Goal: Information Seeking & Learning: Learn about a topic

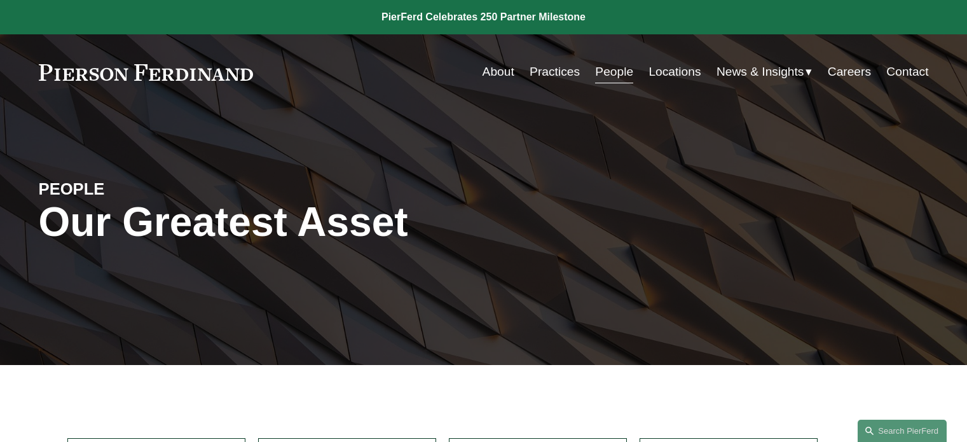
scroll to position [137, 0]
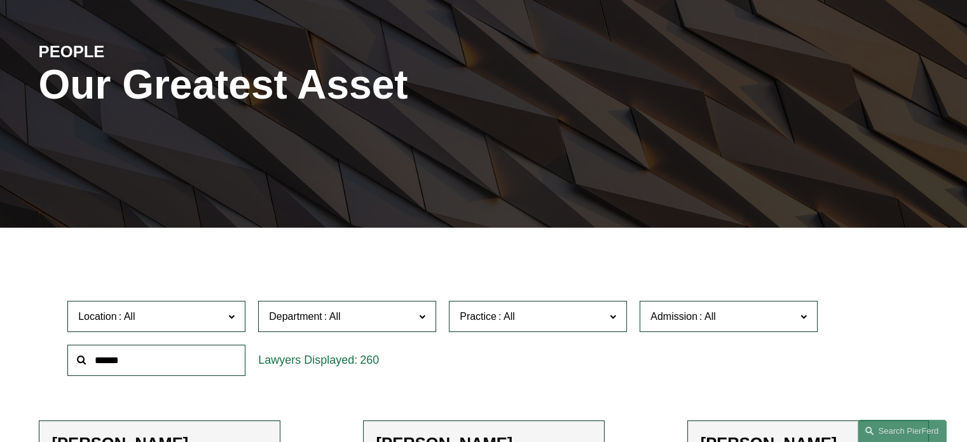
click at [812, 320] on label "Admission" at bounding box center [729, 316] width 178 height 31
click at [0, 0] on link "[US_STATE]" at bounding box center [0, 0] width 0 height 0
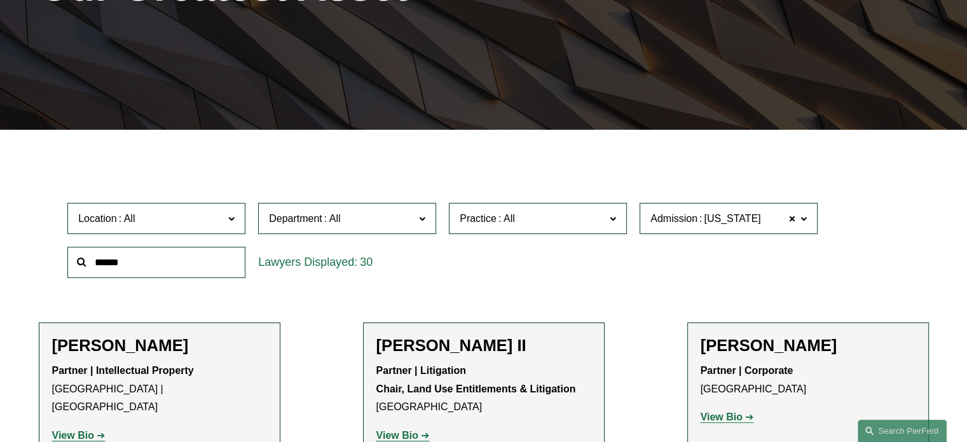
click at [797, 221] on label "Admission California" at bounding box center [729, 218] width 178 height 31
click at [793, 217] on span at bounding box center [792, 218] width 8 height 17
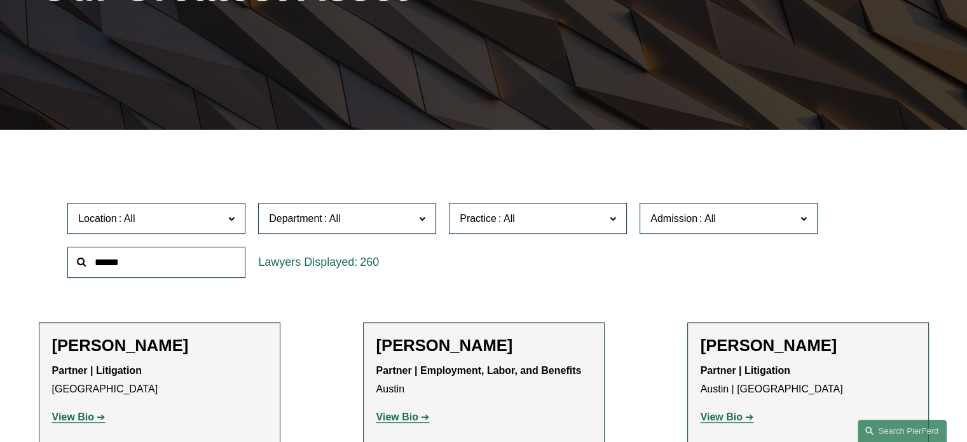
scroll to position [699, 0]
click at [0, 0] on link "[US_STATE]" at bounding box center [0, 0] width 0 height 0
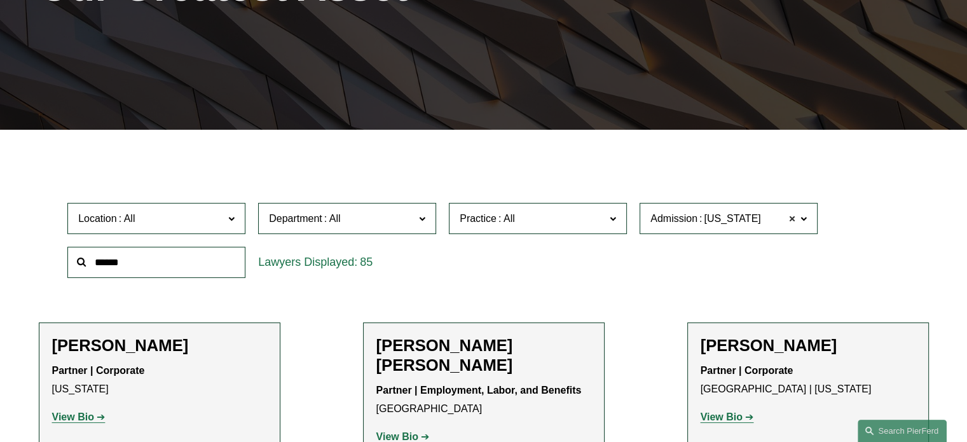
click at [790, 219] on span at bounding box center [792, 218] width 8 height 17
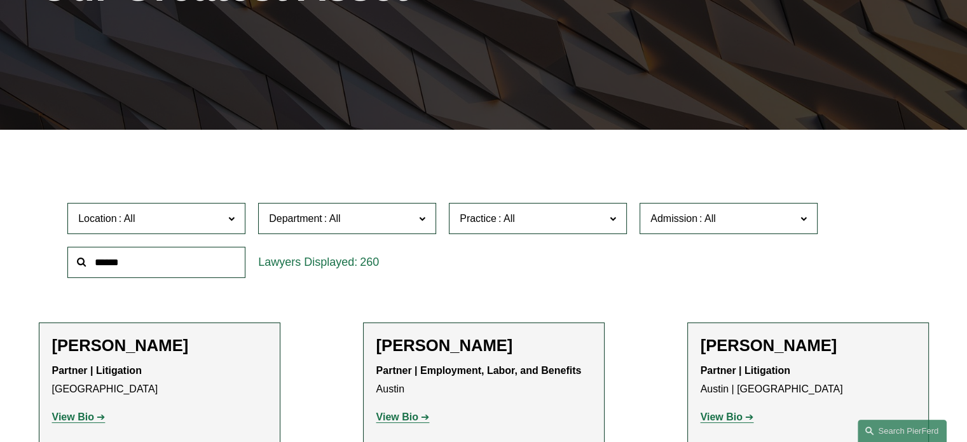
click at [749, 221] on span "Admission" at bounding box center [723, 218] width 146 height 17
click at [0, 0] on link "[US_STATE]" at bounding box center [0, 0] width 0 height 0
click at [789, 224] on span at bounding box center [792, 218] width 8 height 17
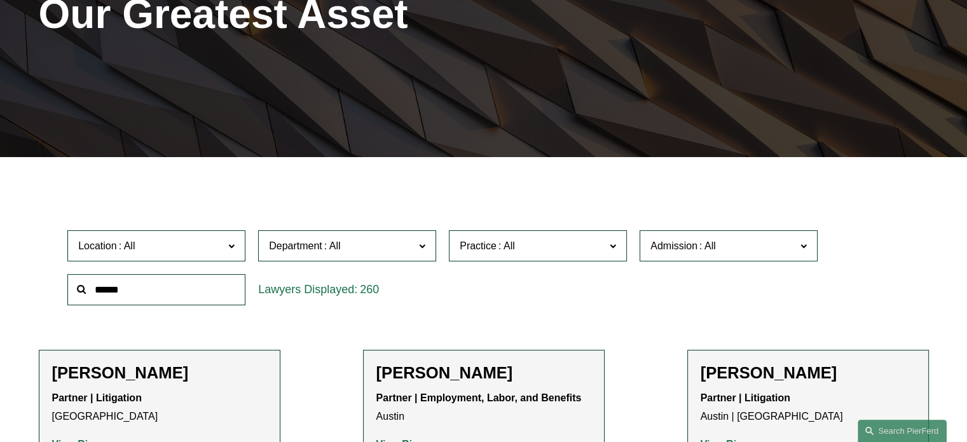
scroll to position [224, 0]
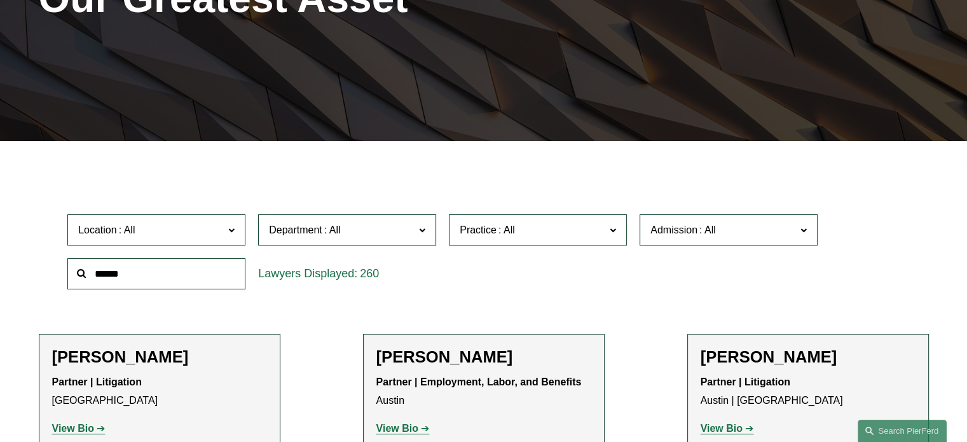
click at [797, 226] on label "Admission" at bounding box center [729, 229] width 178 height 31
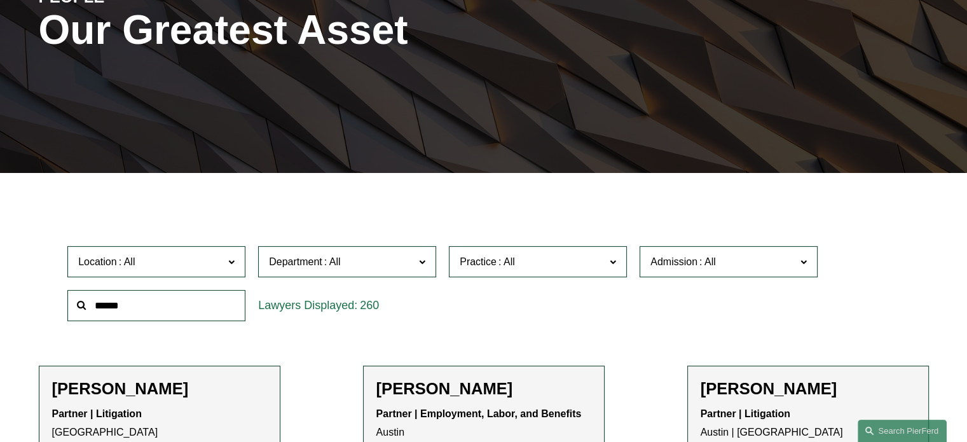
scroll to position [346, 0]
click at [0, 0] on link "[US_STATE]" at bounding box center [0, 0] width 0 height 0
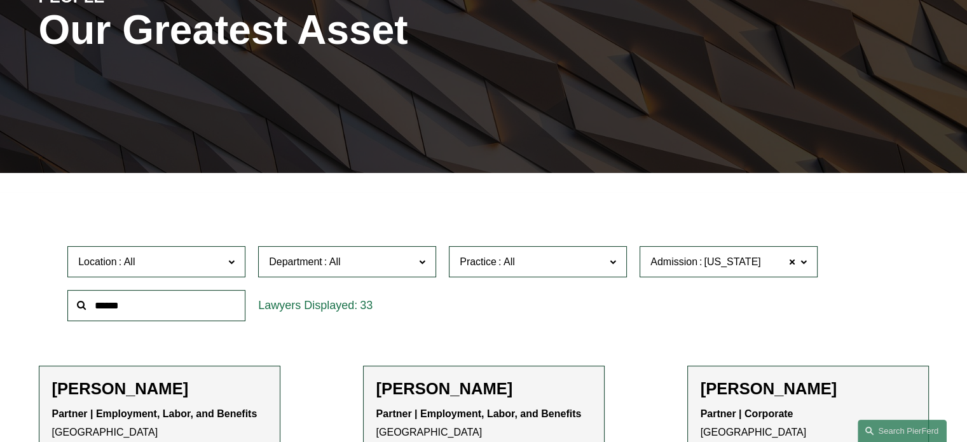
click at [786, 265] on span "Admission Georgia" at bounding box center [723, 261] width 146 height 17
click at [0, 0] on link "[US_STATE]" at bounding box center [0, 0] width 0 height 0
click at [791, 266] on span at bounding box center [792, 262] width 8 height 17
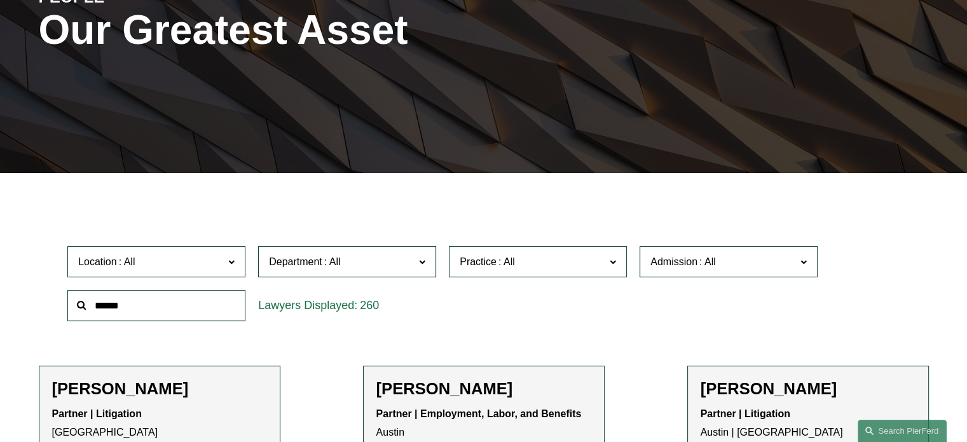
click at [702, 263] on span at bounding box center [707, 261] width 20 height 11
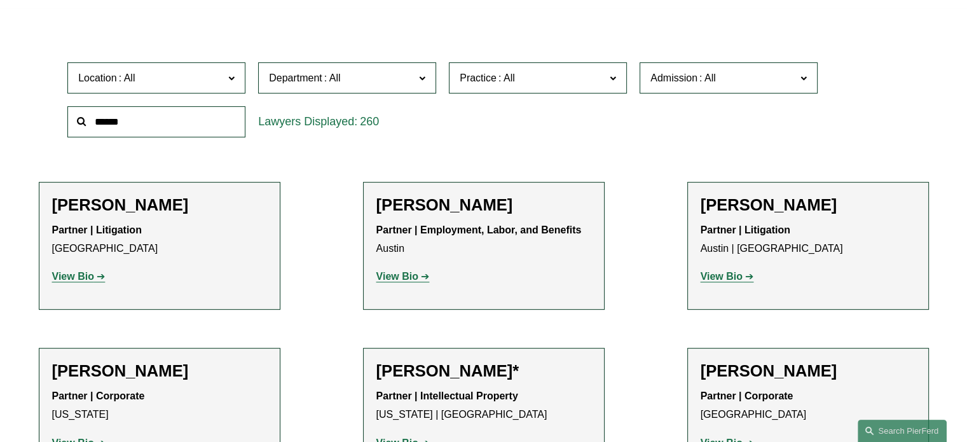
scroll to position [127, 0]
click at [0, 0] on link "[US_STATE]" at bounding box center [0, 0] width 0 height 0
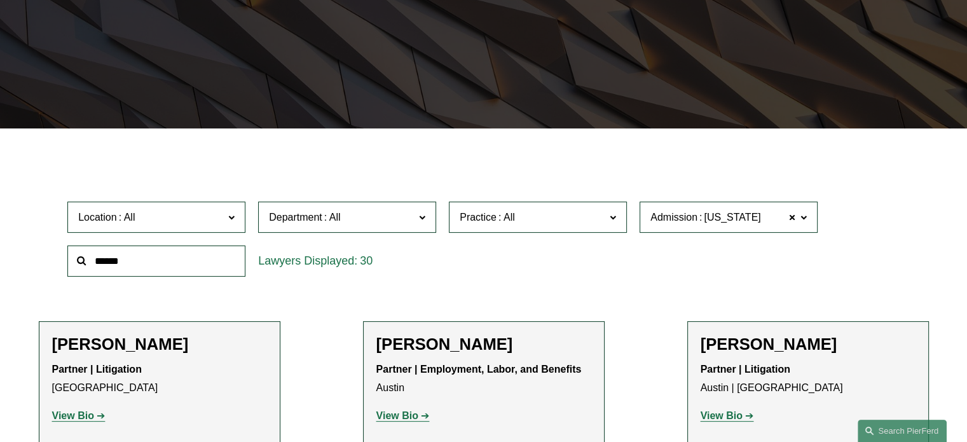
scroll to position [235, 0]
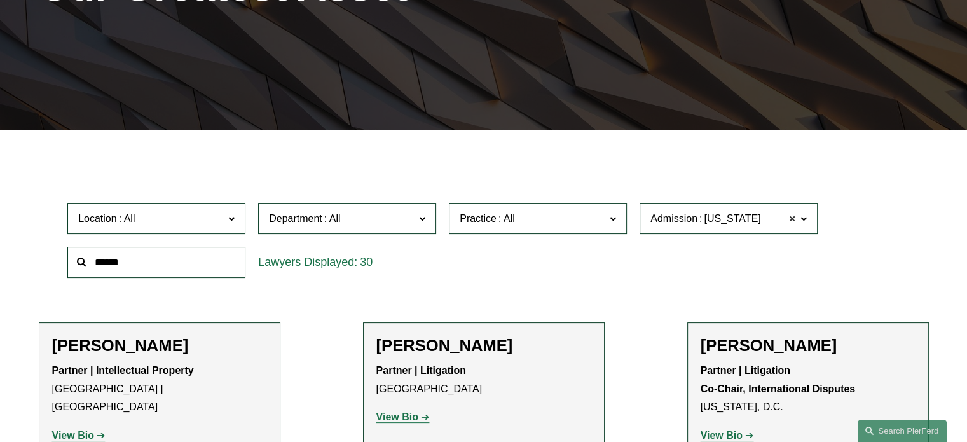
click at [791, 215] on span at bounding box center [792, 218] width 8 height 17
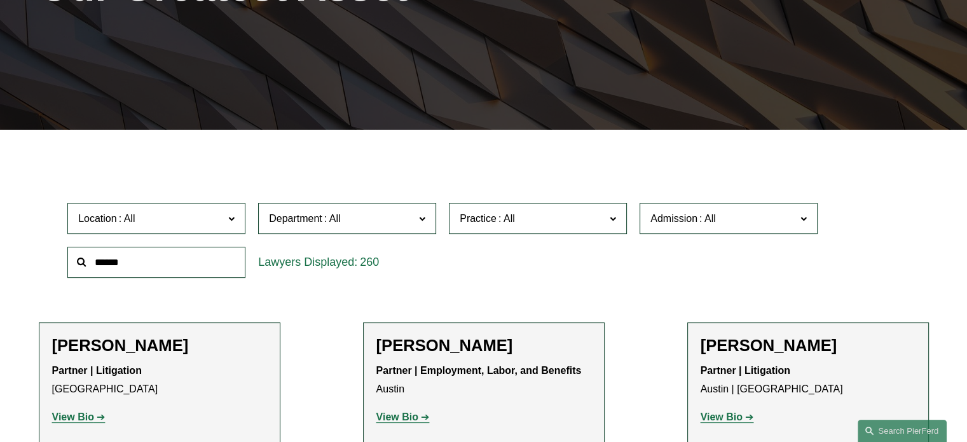
click at [753, 222] on span "Admission" at bounding box center [723, 218] width 146 height 17
click at [0, 0] on link "[US_STATE]" at bounding box center [0, 0] width 0 height 0
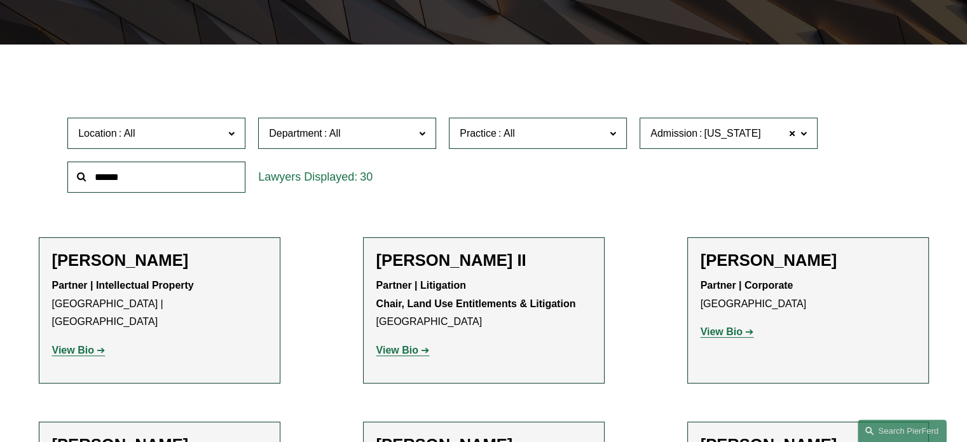
scroll to position [320, 0]
click at [381, 126] on span "Department" at bounding box center [342, 133] width 146 height 17
click at [0, 0] on link "Litigation" at bounding box center [0, 0] width 0 height 0
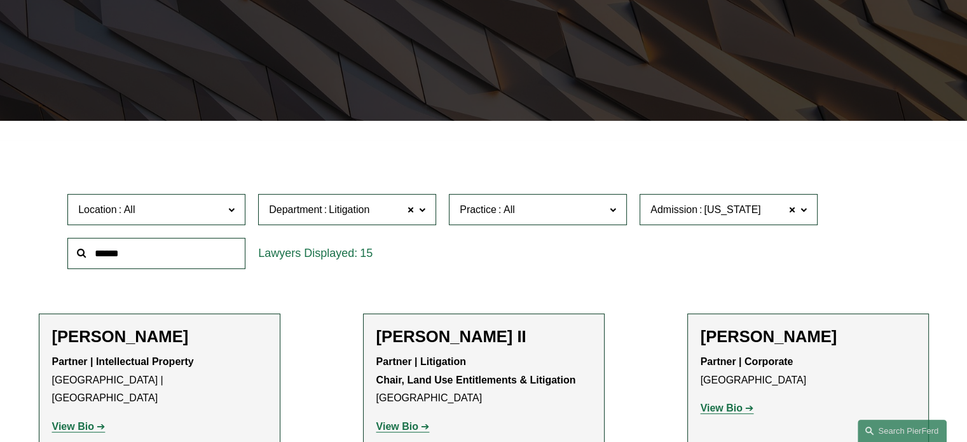
scroll to position [235, 0]
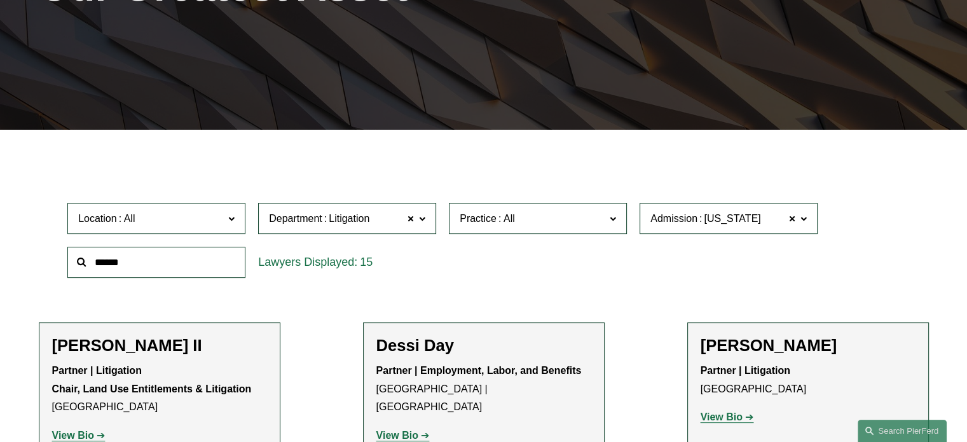
click at [396, 216] on span "Department Litigation" at bounding box center [342, 218] width 146 height 17
click at [0, 0] on link "Corporate" at bounding box center [0, 0] width 0 height 0
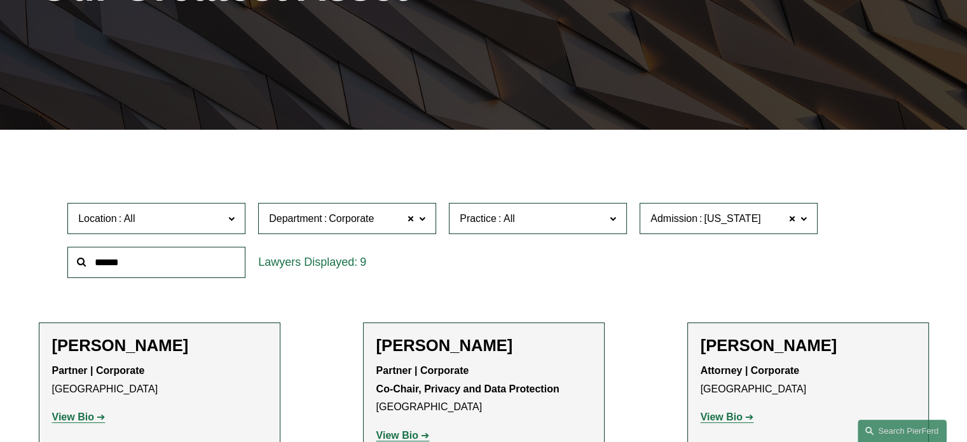
click at [334, 230] on label "Department Corporate" at bounding box center [347, 218] width 178 height 31
click at [0, 0] on link "Intellectual Property" at bounding box center [0, 0] width 0 height 0
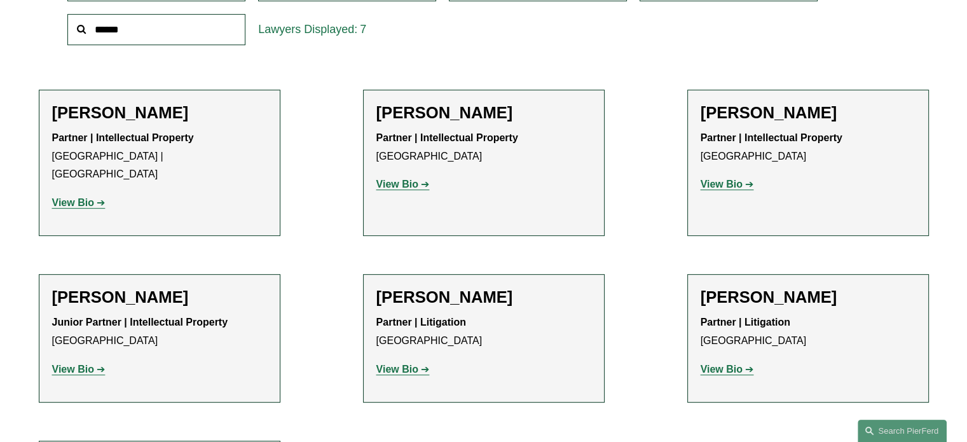
scroll to position [423, 0]
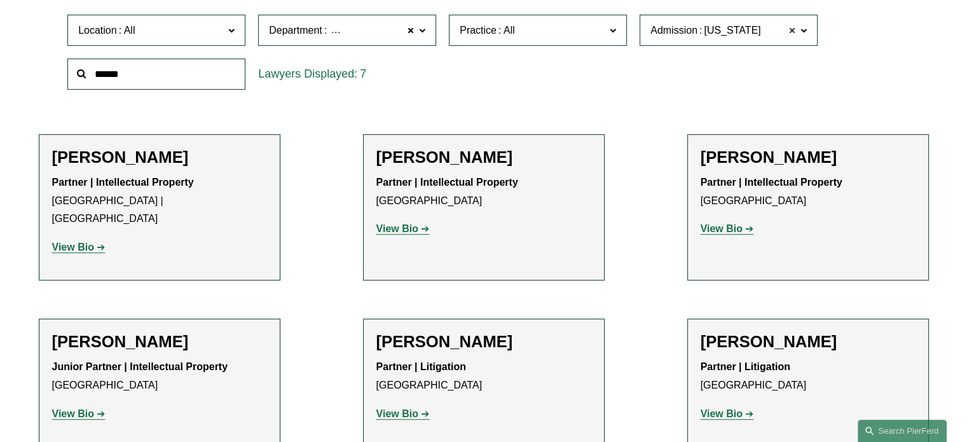
click at [793, 30] on span at bounding box center [792, 30] width 8 height 17
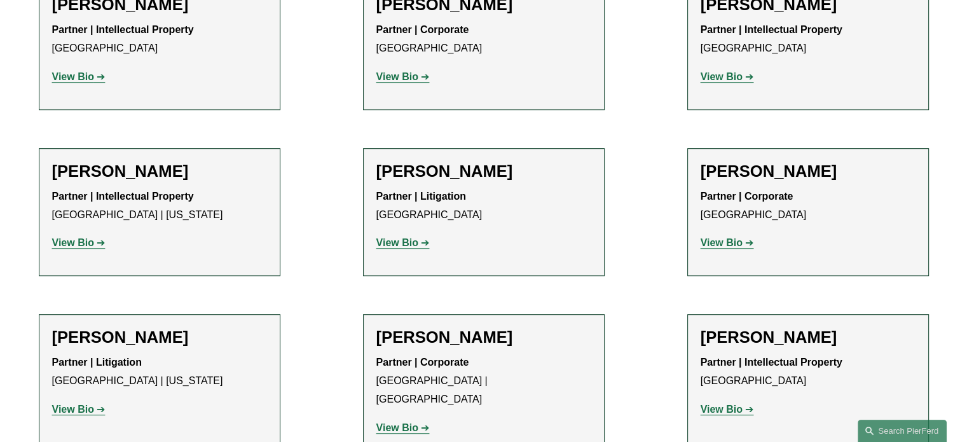
scroll to position [757, 0]
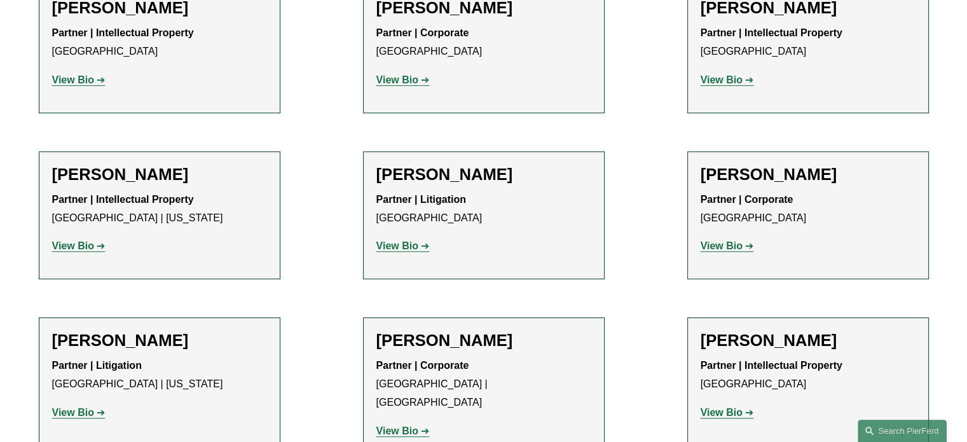
click at [718, 240] on strong "View Bio" at bounding box center [722, 245] width 42 height 11
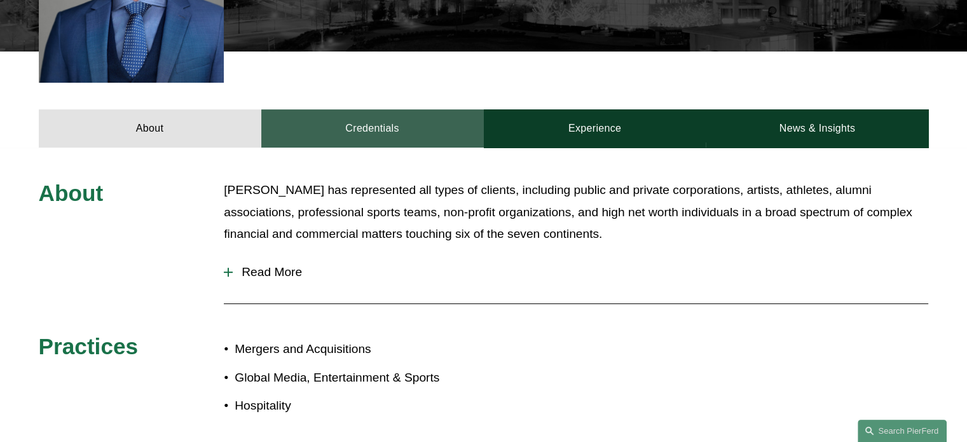
scroll to position [470, 0]
click at [362, 120] on link "Credentials" at bounding box center [372, 128] width 222 height 38
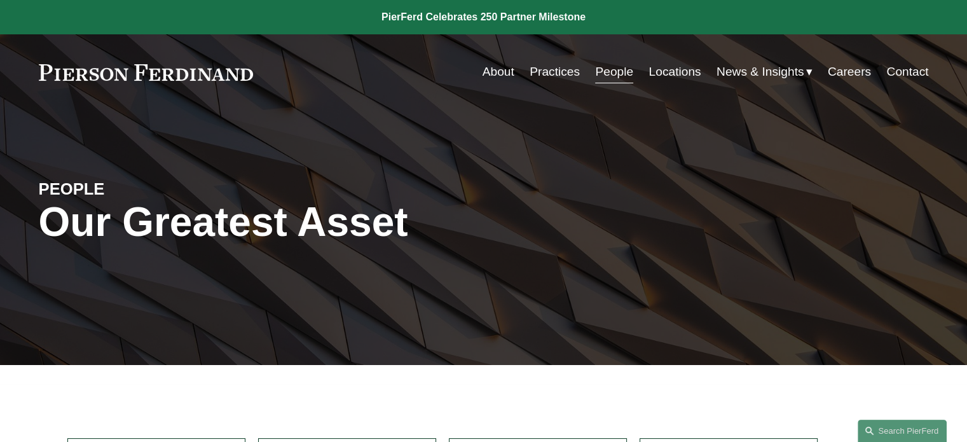
scroll to position [191, 0]
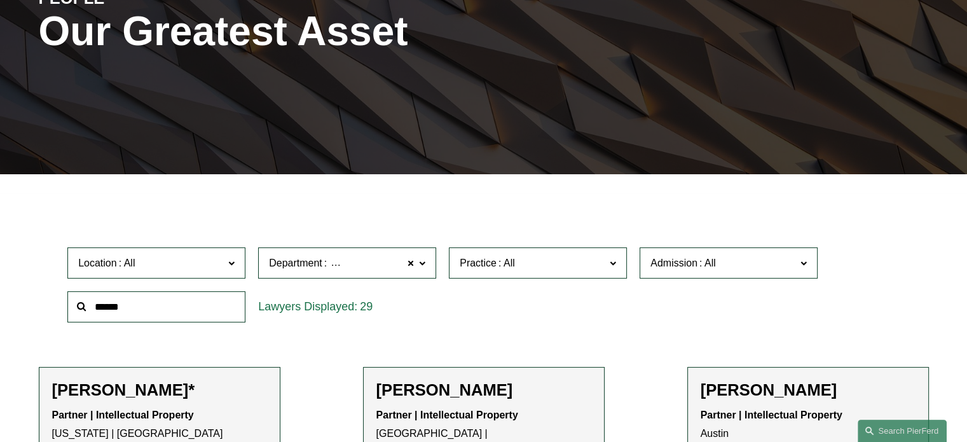
click at [746, 266] on span "Admission" at bounding box center [723, 262] width 146 height 17
click at [0, 0] on link "[US_STATE]" at bounding box center [0, 0] width 0 height 0
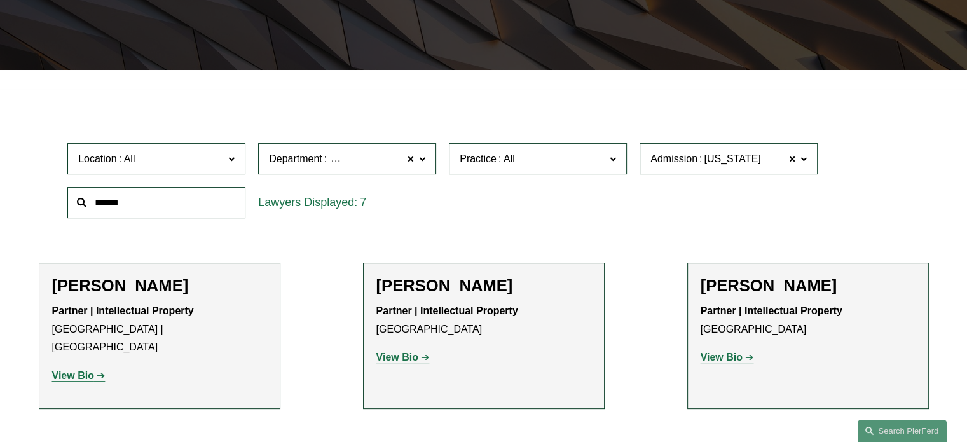
scroll to position [294, 0]
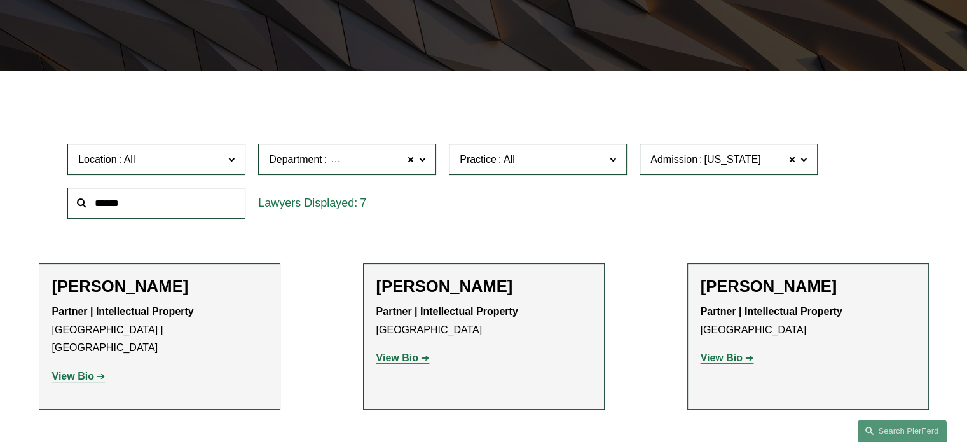
click at [396, 168] on label "Department Intellectual Property" at bounding box center [347, 159] width 178 height 31
click at [0, 0] on link "Corporate" at bounding box center [0, 0] width 0 height 0
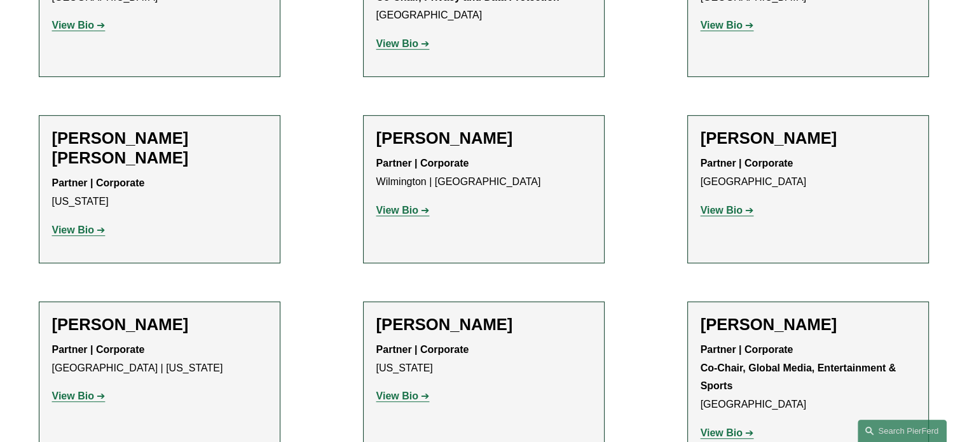
scroll to position [620, 0]
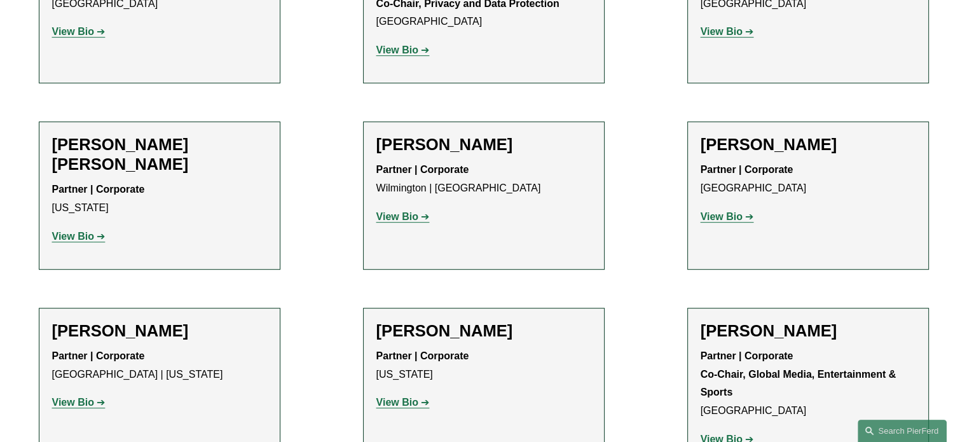
click at [395, 397] on strong "View Bio" at bounding box center [397, 402] width 42 height 11
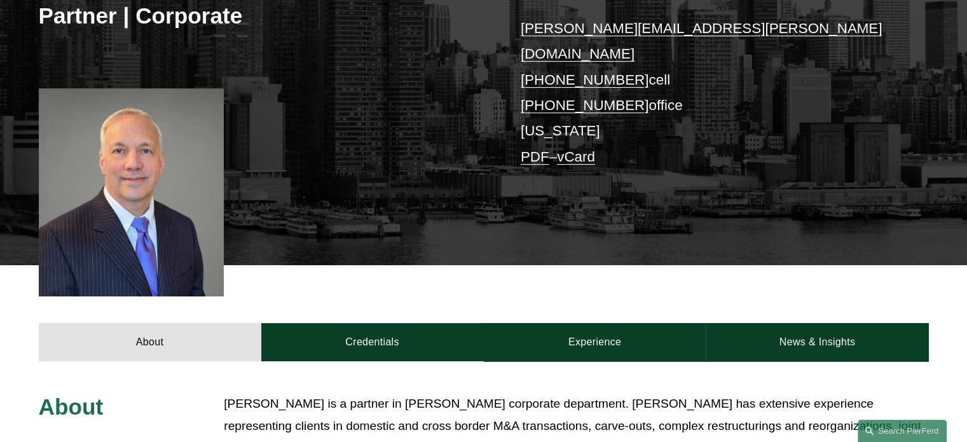
scroll to position [320, 0]
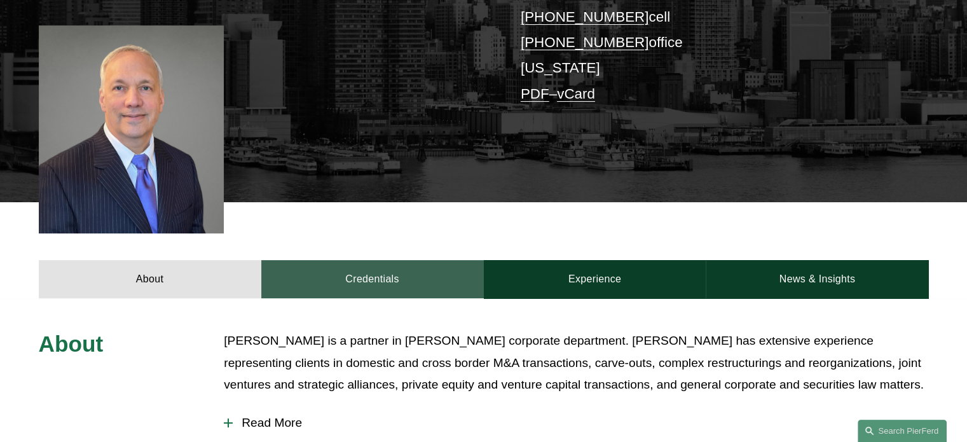
click at [327, 260] on link "Credentials" at bounding box center [372, 279] width 222 height 38
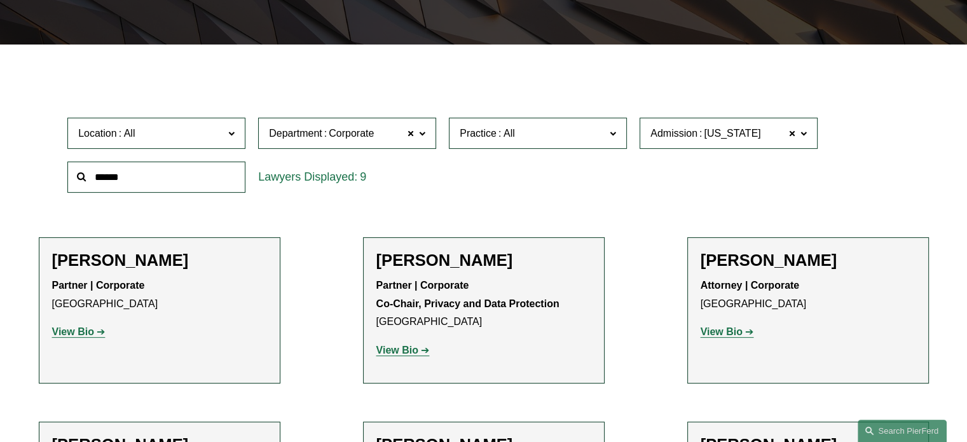
scroll to position [442, 0]
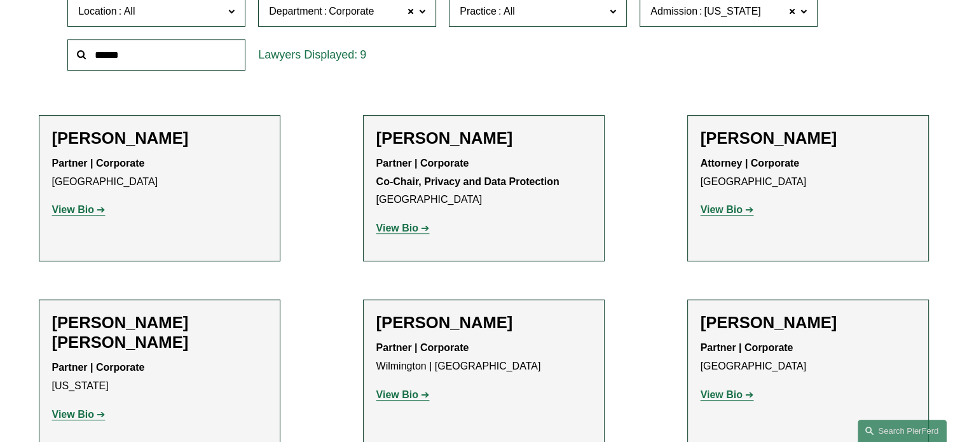
click at [708, 202] on p "View Bio" at bounding box center [808, 210] width 215 height 18
click at [707, 207] on strong "View Bio" at bounding box center [722, 209] width 42 height 11
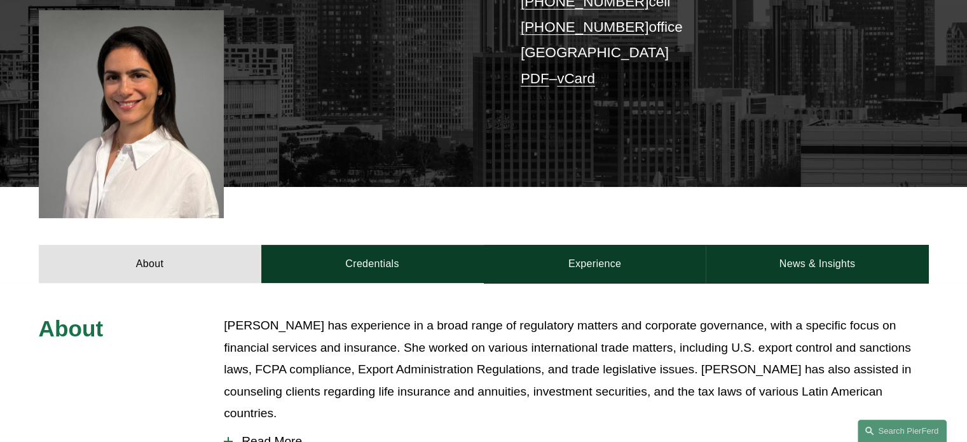
scroll to position [533, 0]
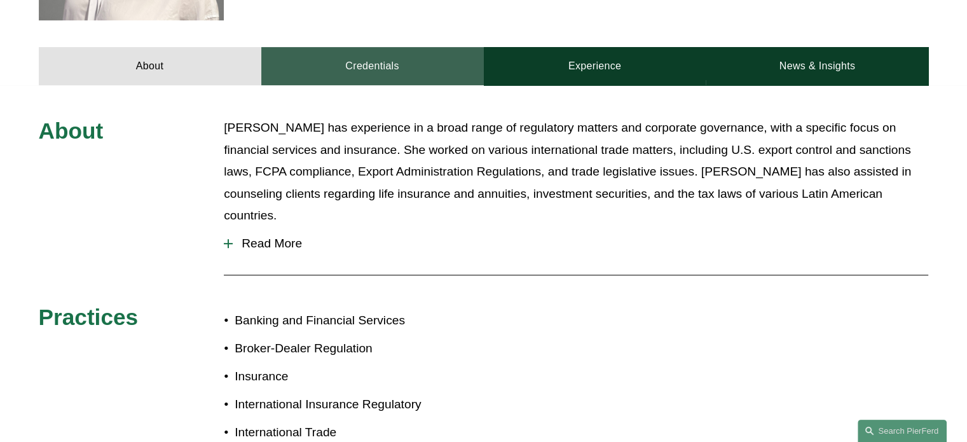
click at [367, 47] on link "Credentials" at bounding box center [372, 66] width 222 height 38
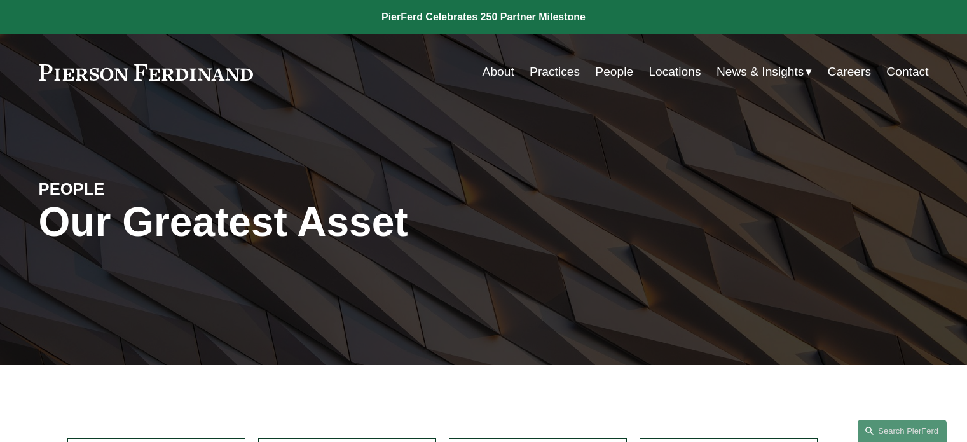
scroll to position [442, 0]
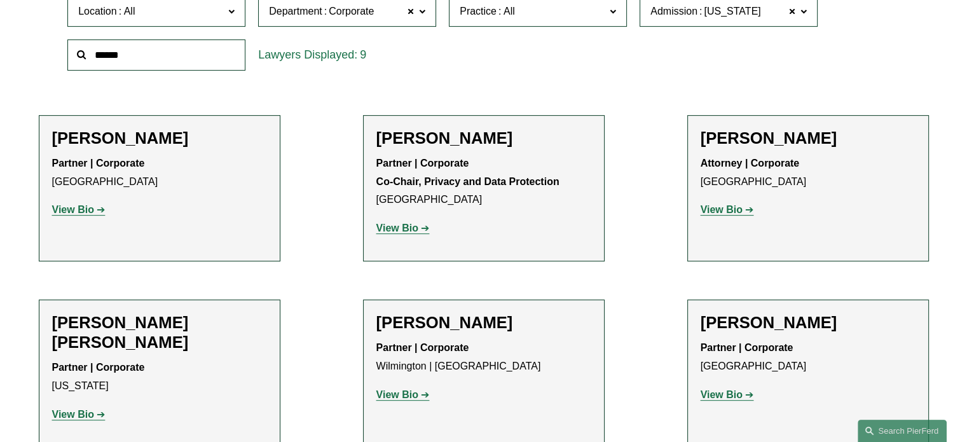
click at [399, 228] on strong "View Bio" at bounding box center [397, 227] width 42 height 11
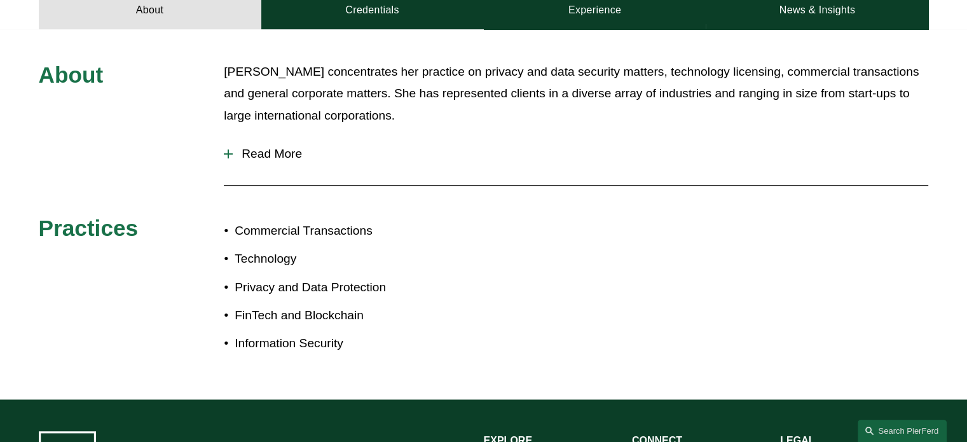
scroll to position [610, 0]
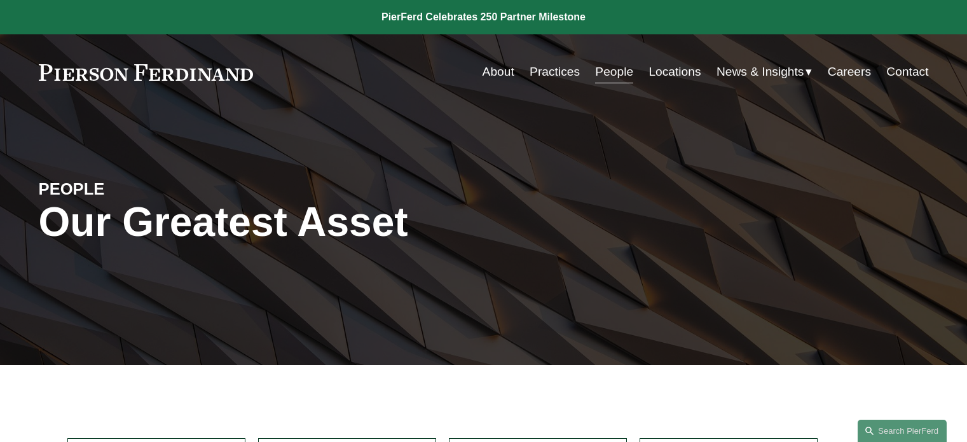
scroll to position [442, 0]
